Goal: Communication & Community: Answer question/provide support

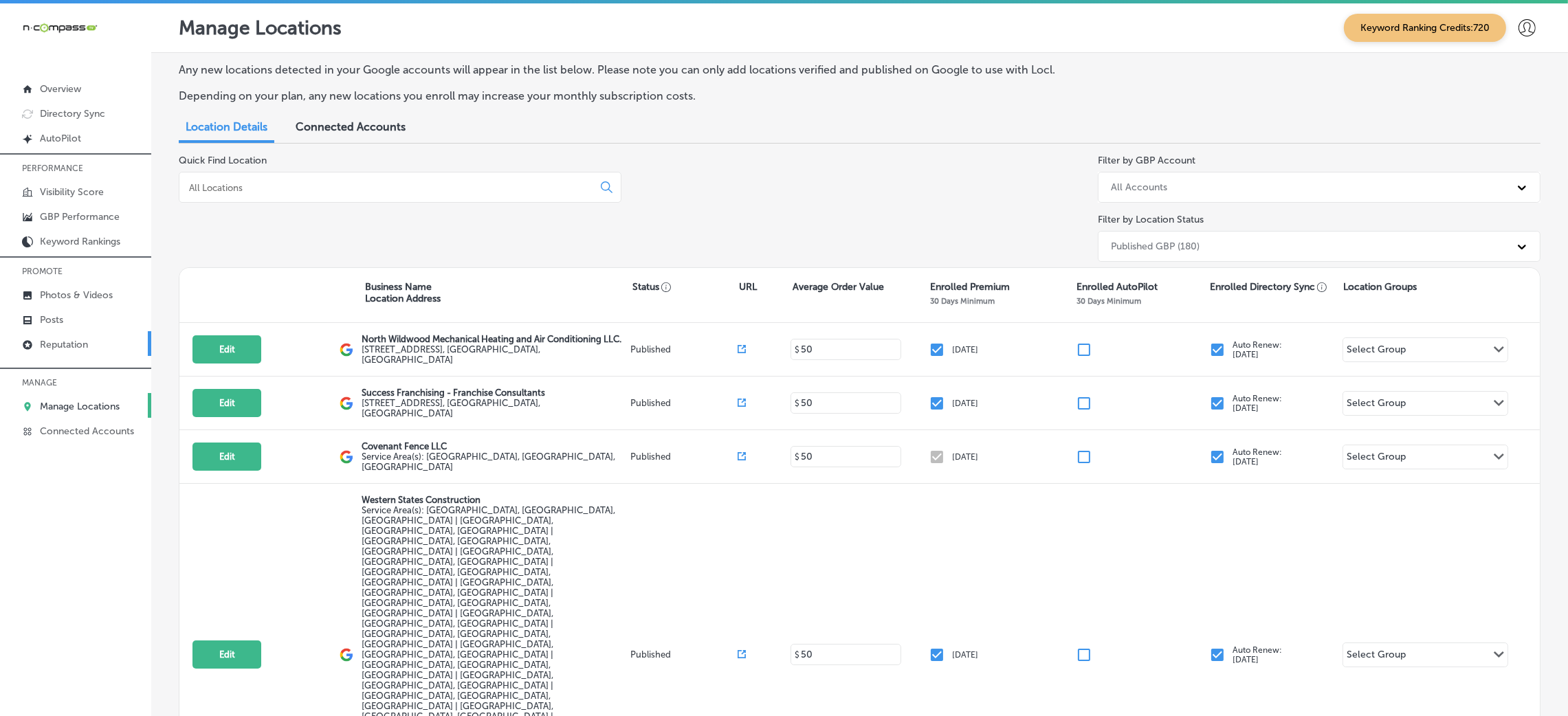
click at [71, 340] on p "Reputation" at bounding box center [64, 344] width 49 height 12
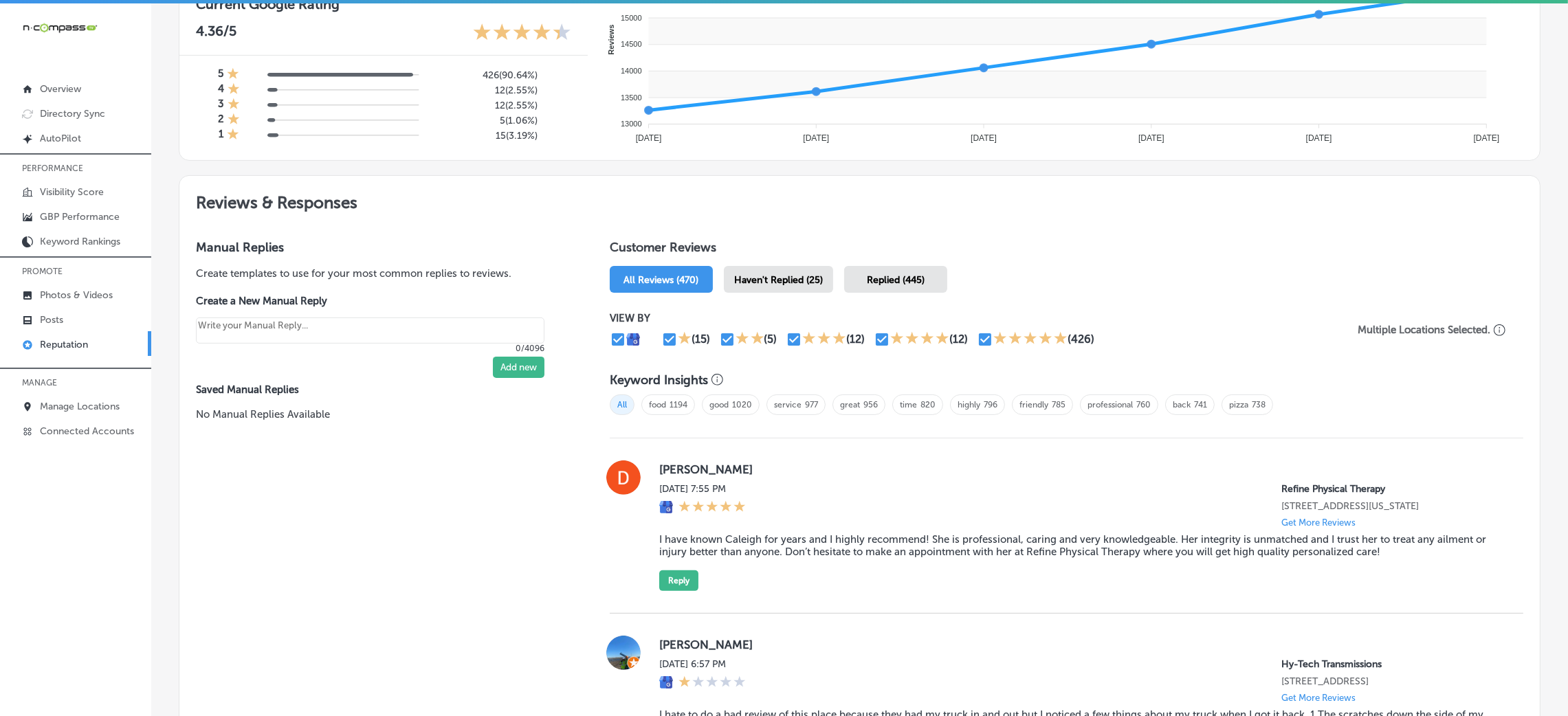
scroll to position [594, 0]
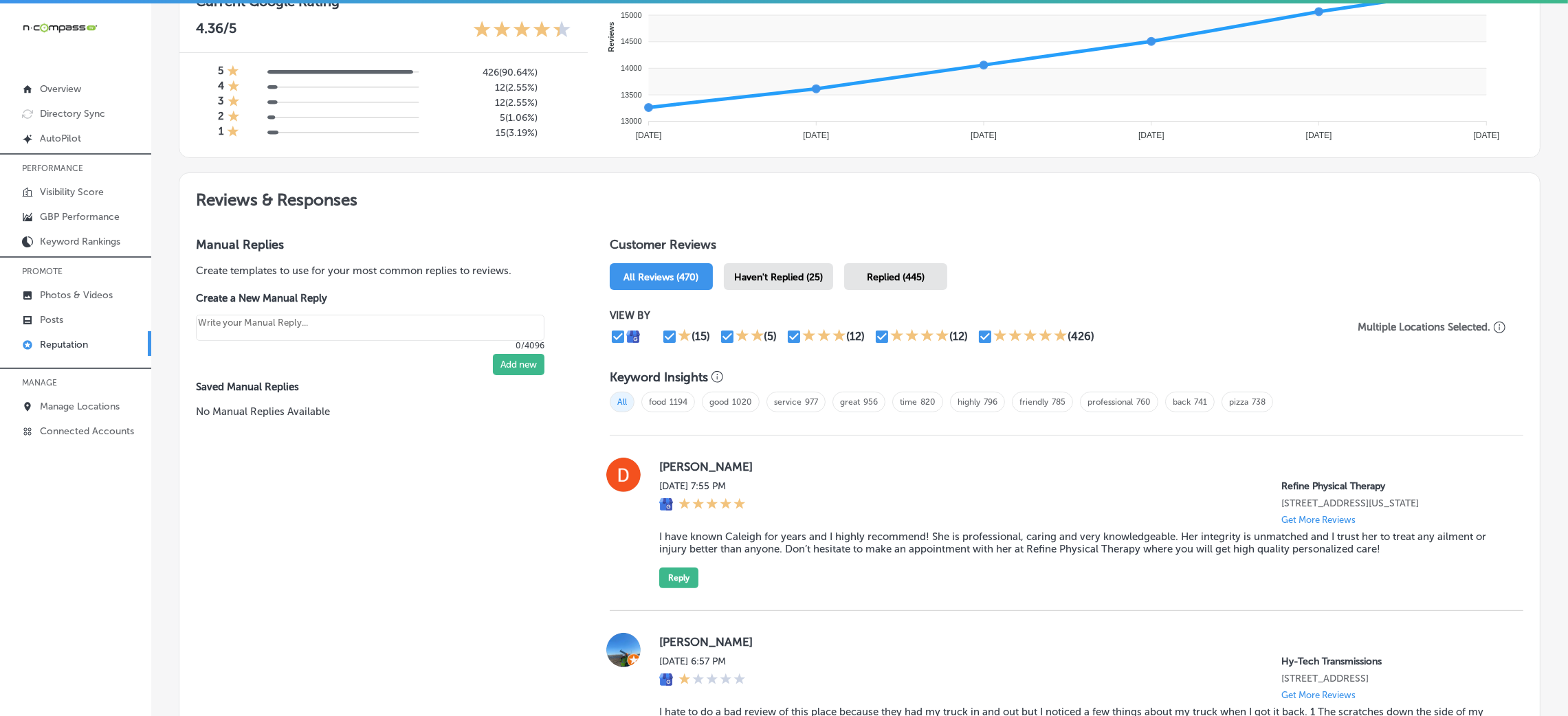
click at [762, 266] on div "Haven't Replied (25)" at bounding box center [778, 277] width 109 height 27
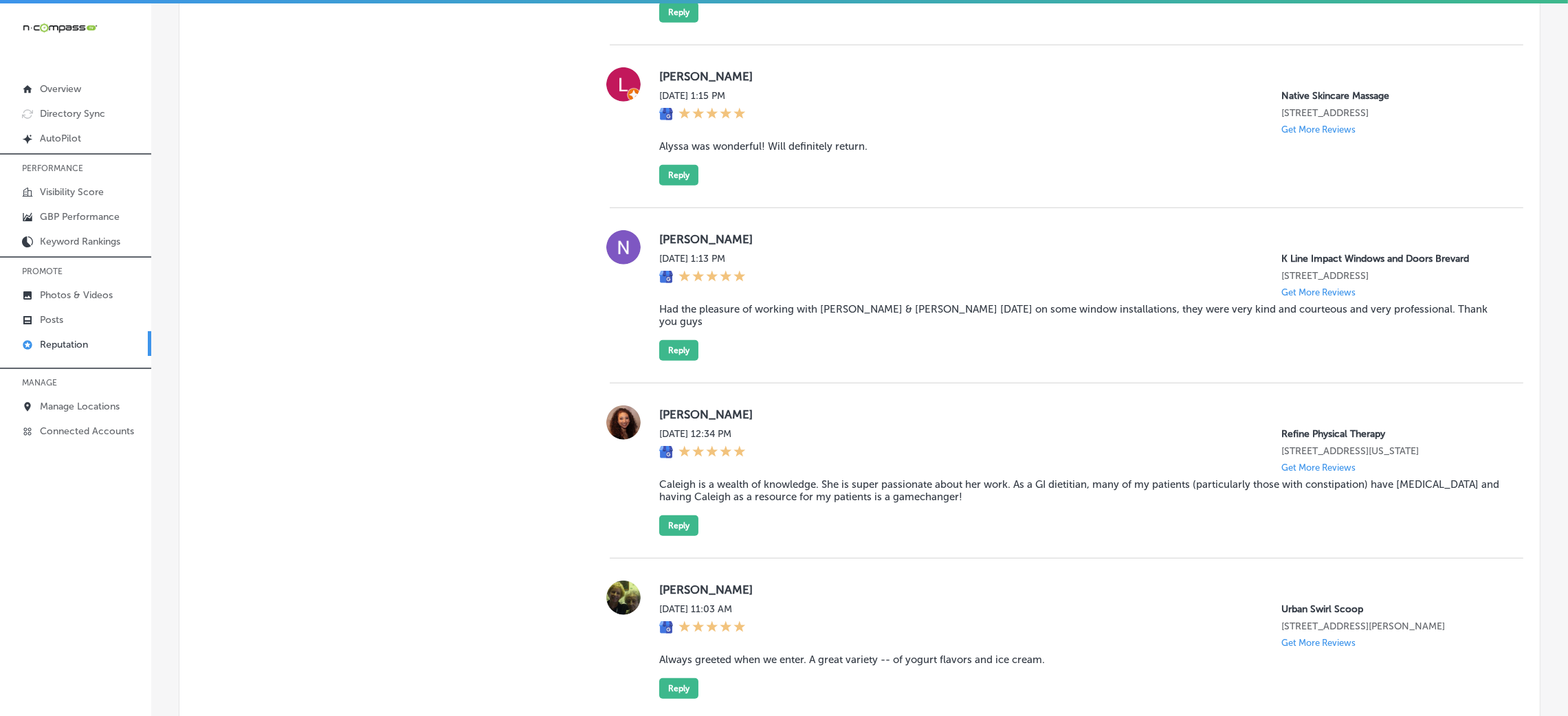
scroll to position [1925, 0]
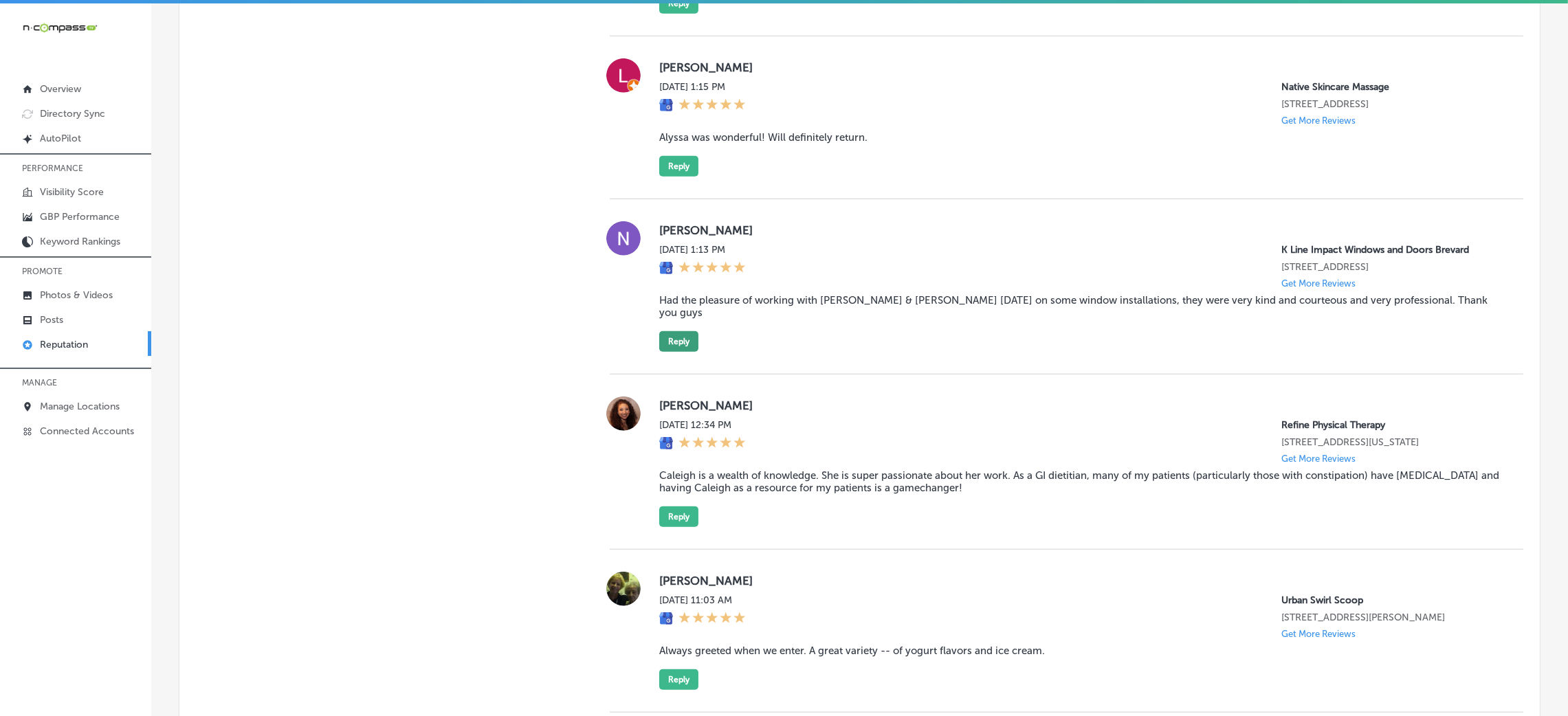
click at [686, 352] on button "Reply" at bounding box center [678, 342] width 39 height 21
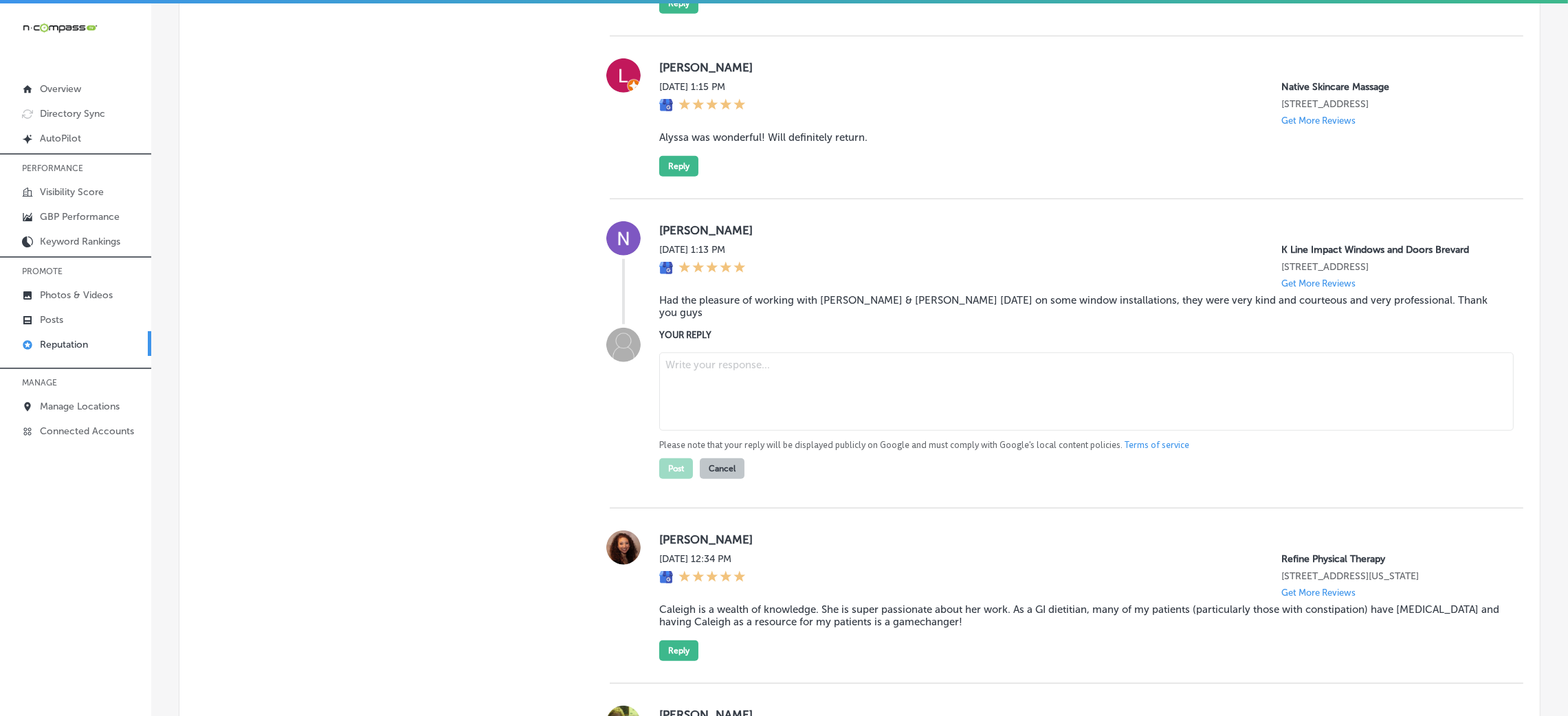
type textarea "x"
click at [824, 319] on blockquote "Had the pleasure of working with [PERSON_NAME] & [PERSON_NAME] [DATE] on some w…" at bounding box center [1080, 306] width 842 height 25
copy blockquote "Had the pleasure of working with [PERSON_NAME] & [PERSON_NAME] [DATE] on some w…"
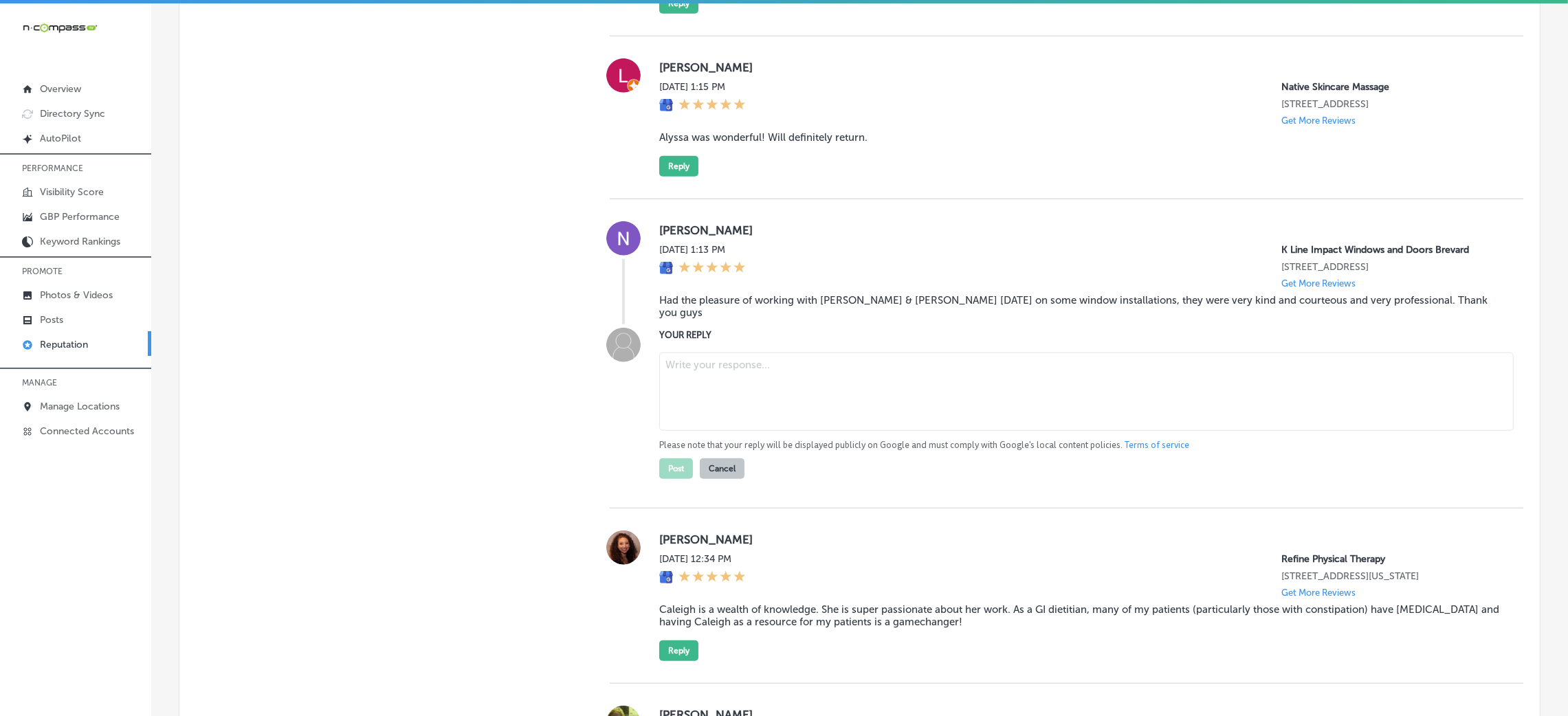
click at [707, 410] on textarea at bounding box center [1086, 392] width 854 height 79
drag, startPoint x: 707, startPoint y: 410, endPoint x: 399, endPoint y: 208, distance: 368.3
click at [784, 403] on textarea at bounding box center [1086, 392] width 854 height 79
paste textarea "Thank you for the great review! We're thrilled to hear that [PERSON_NAME] and […"
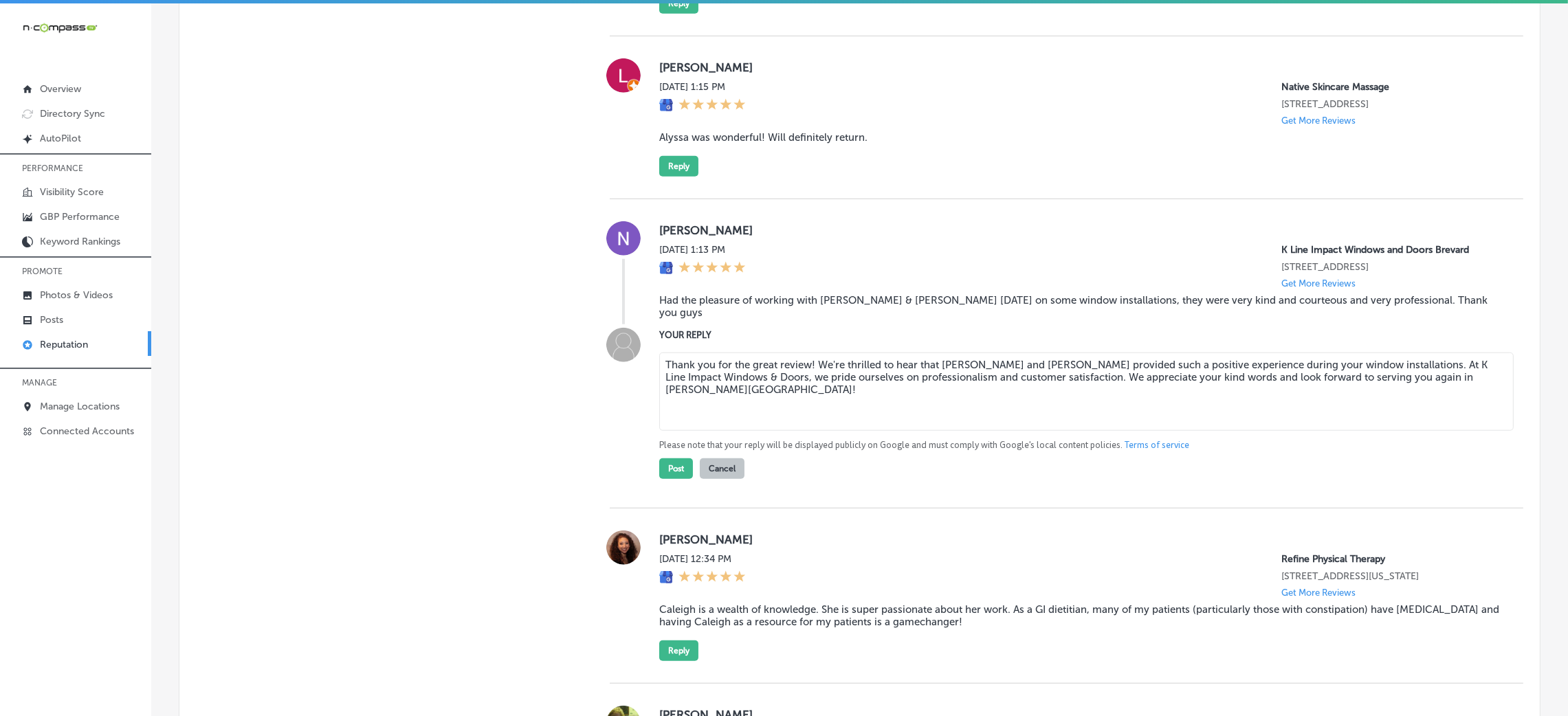
click at [805, 382] on textarea "Thank you for the great review! We're thrilled to hear that [PERSON_NAME] and […" at bounding box center [1086, 392] width 854 height 79
type textarea "Thank you for the great review, [PERSON_NAME]! We're thrilled to hear that [PER…"
click at [669, 479] on button "Post" at bounding box center [676, 469] width 34 height 21
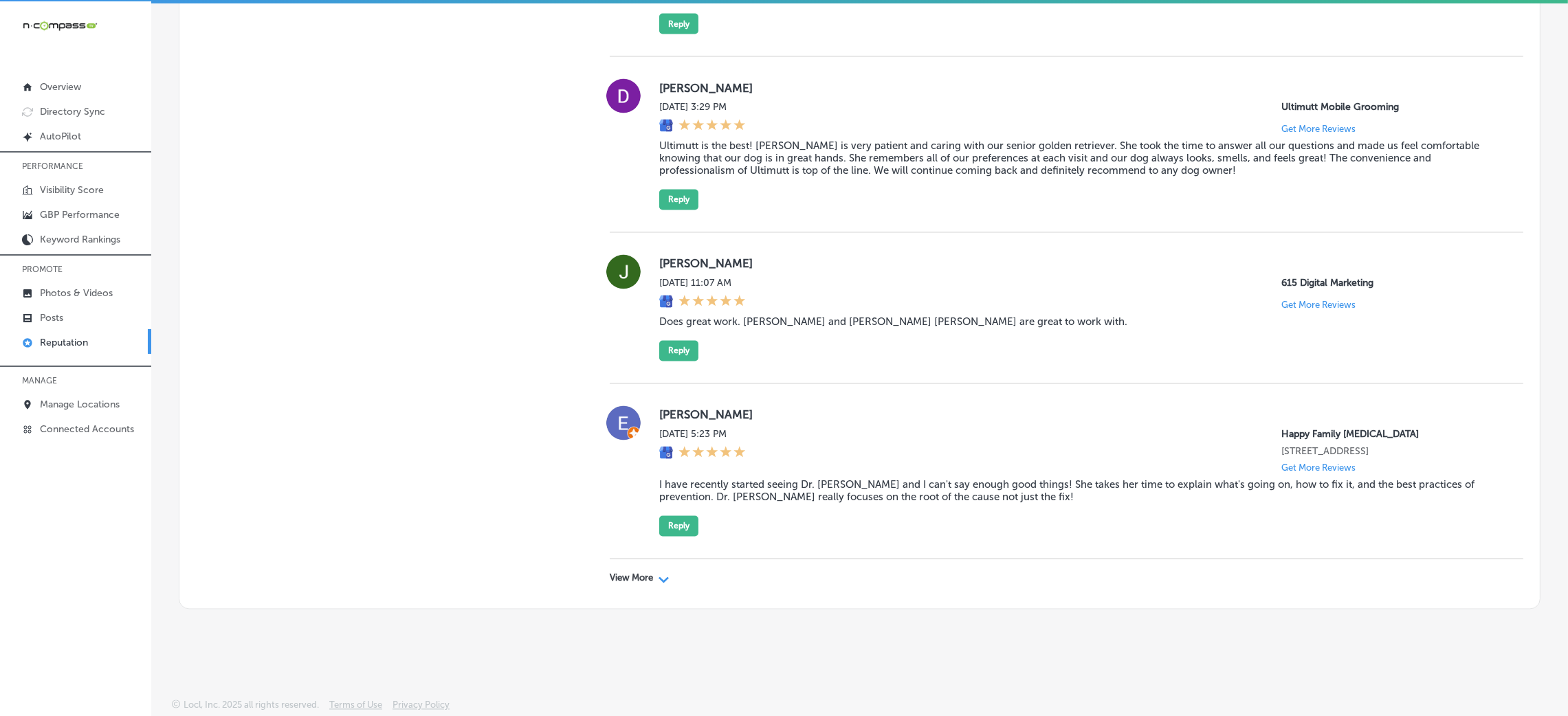
scroll to position [3, 0]
click at [644, 578] on p "View More" at bounding box center [631, 578] width 43 height 11
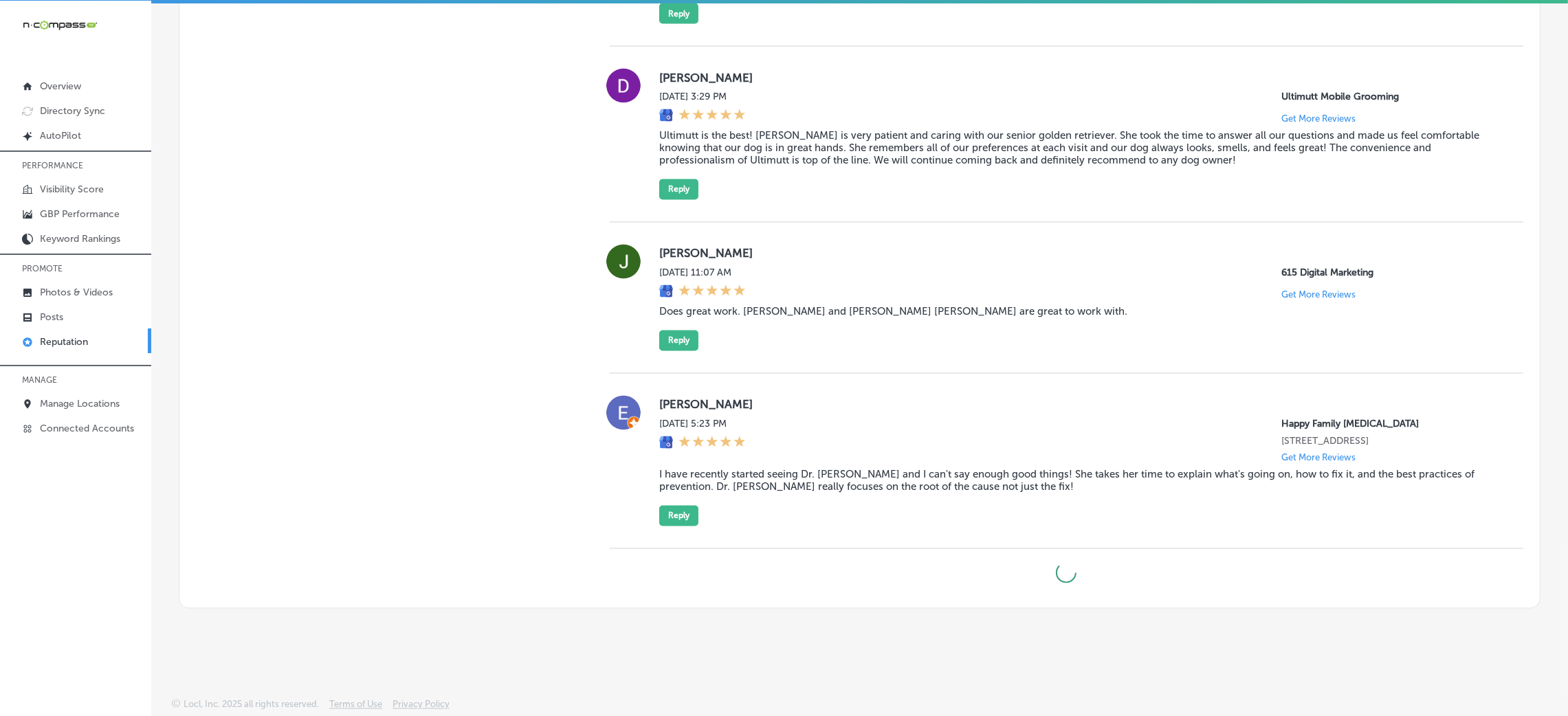
type textarea "x"
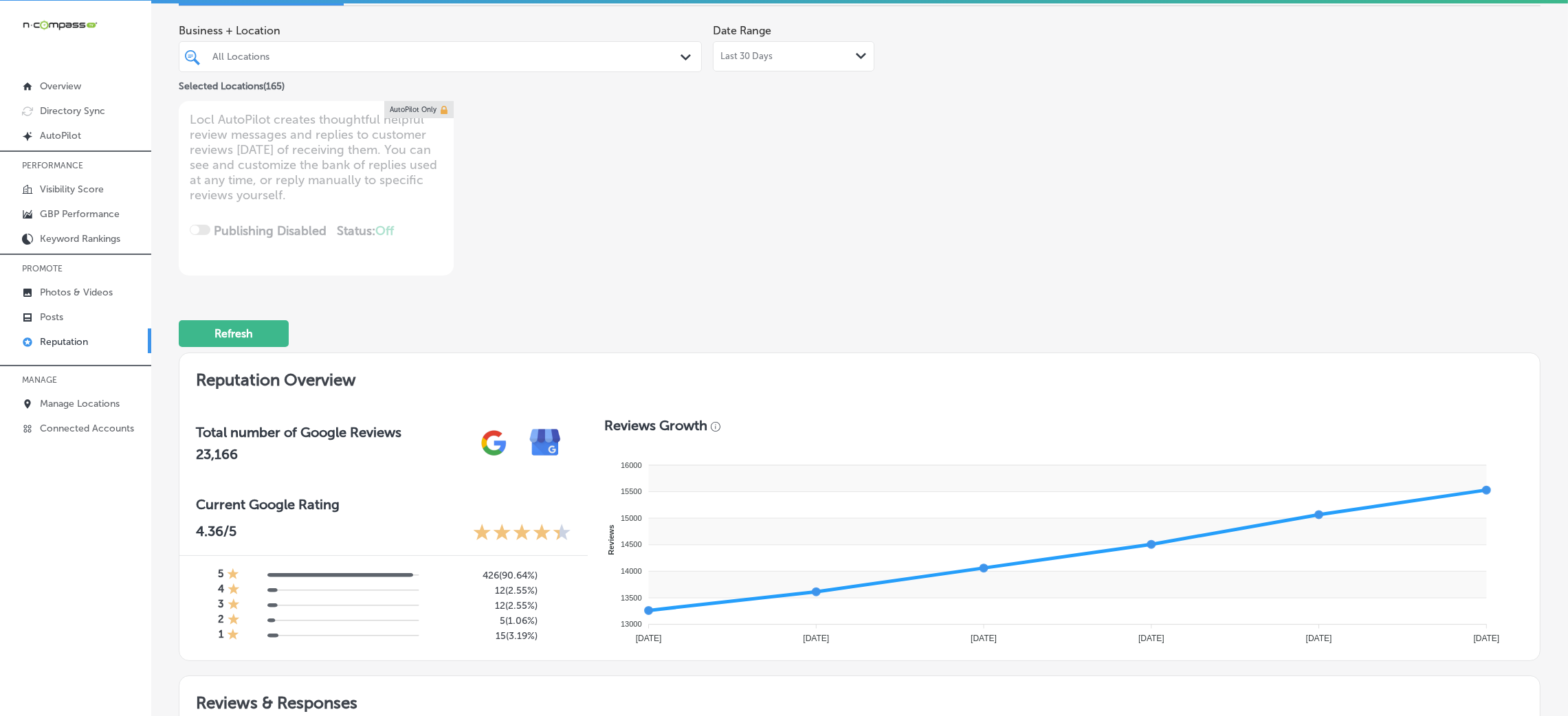
scroll to position [0, 0]
